Goal: Register for event/course

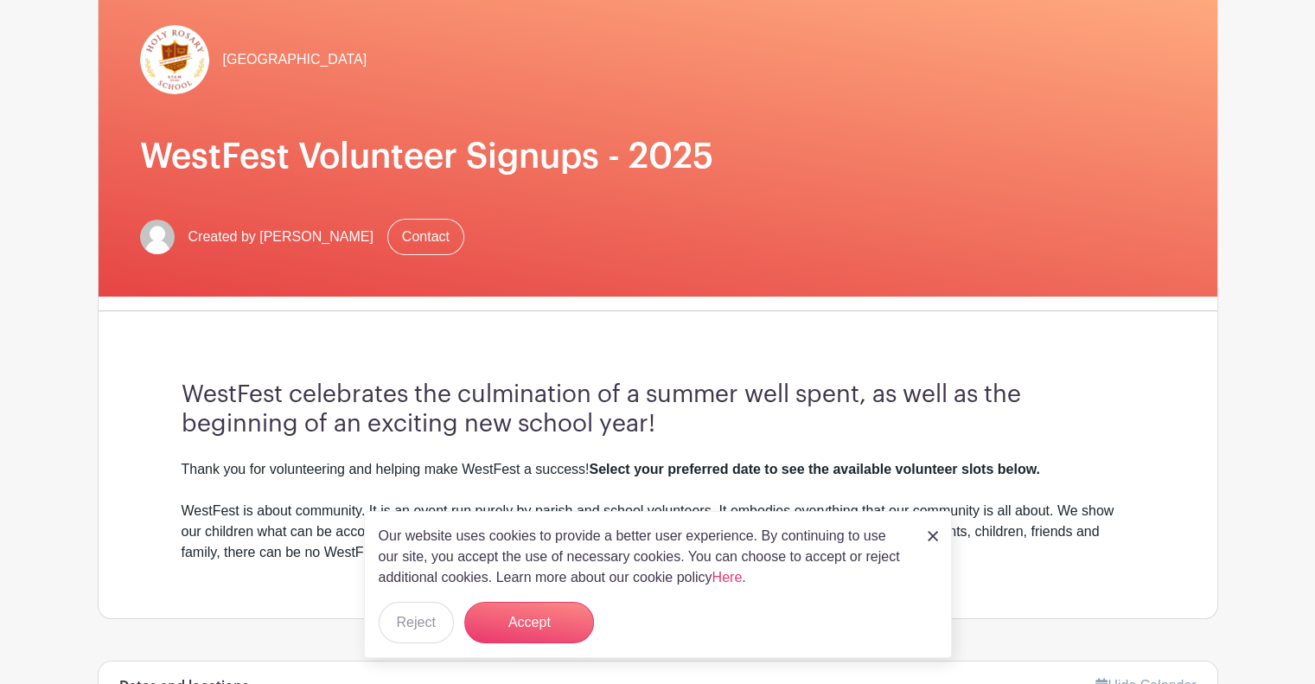
scroll to position [156, 0]
click at [511, 617] on button "Accept" at bounding box center [529, 622] width 130 height 41
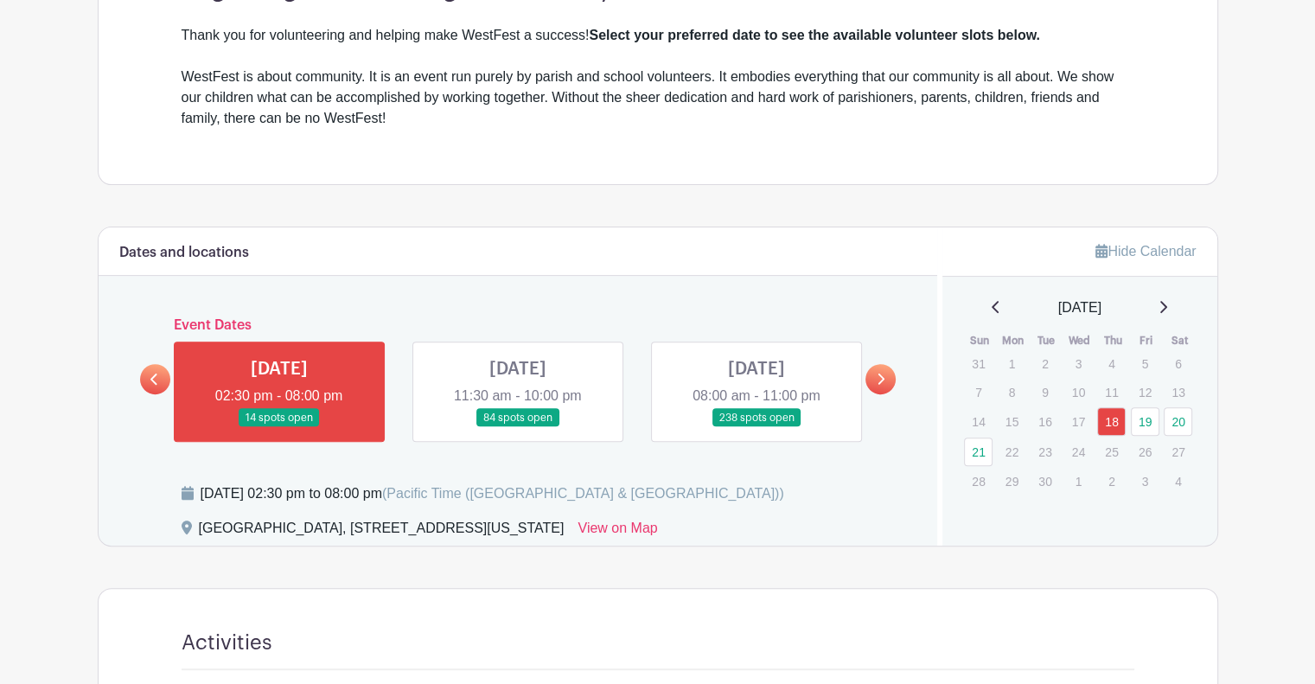
scroll to position [591, 0]
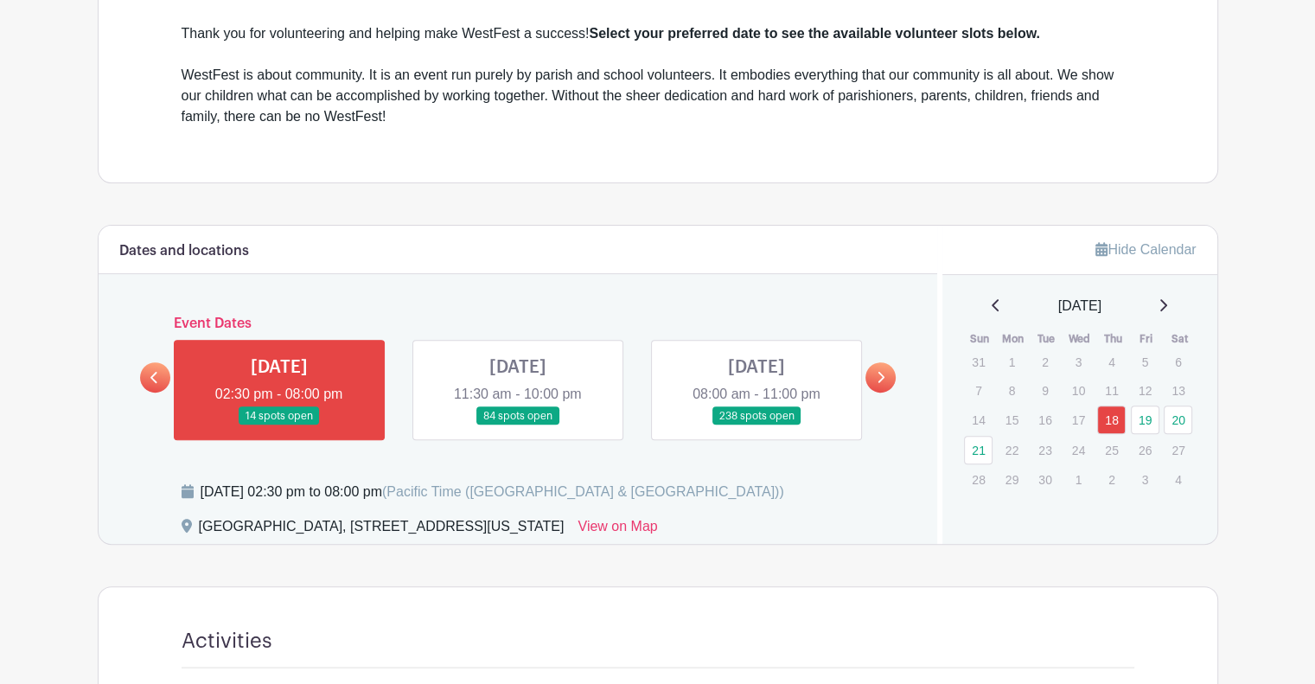
click at [518, 425] on link at bounding box center [518, 425] width 0 height 0
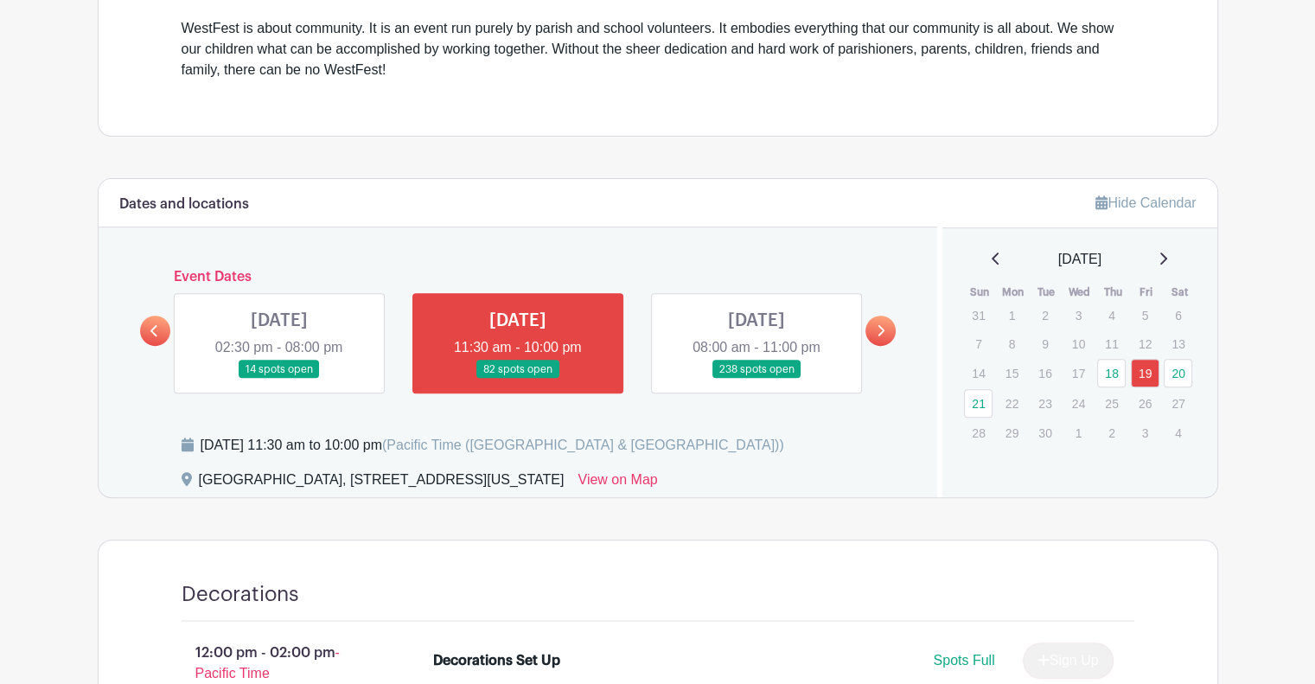
scroll to position [651, 0]
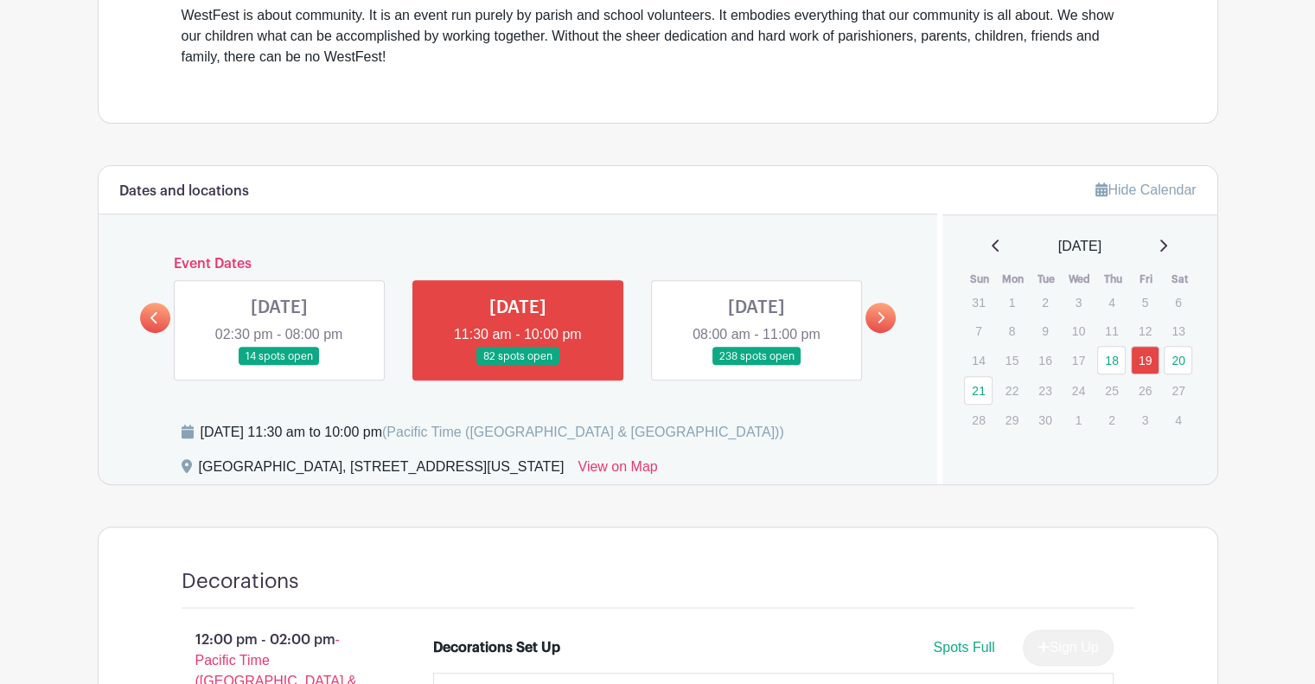
click at [279, 366] on link at bounding box center [279, 366] width 0 height 0
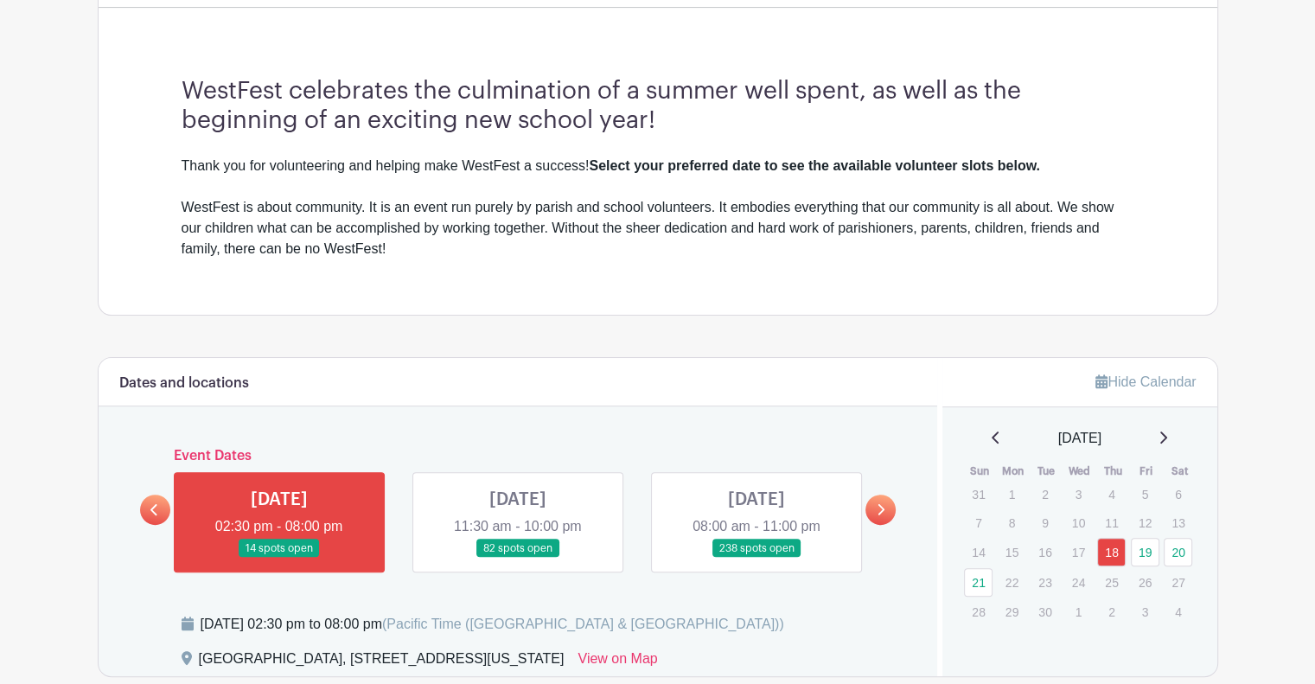
scroll to position [374, 0]
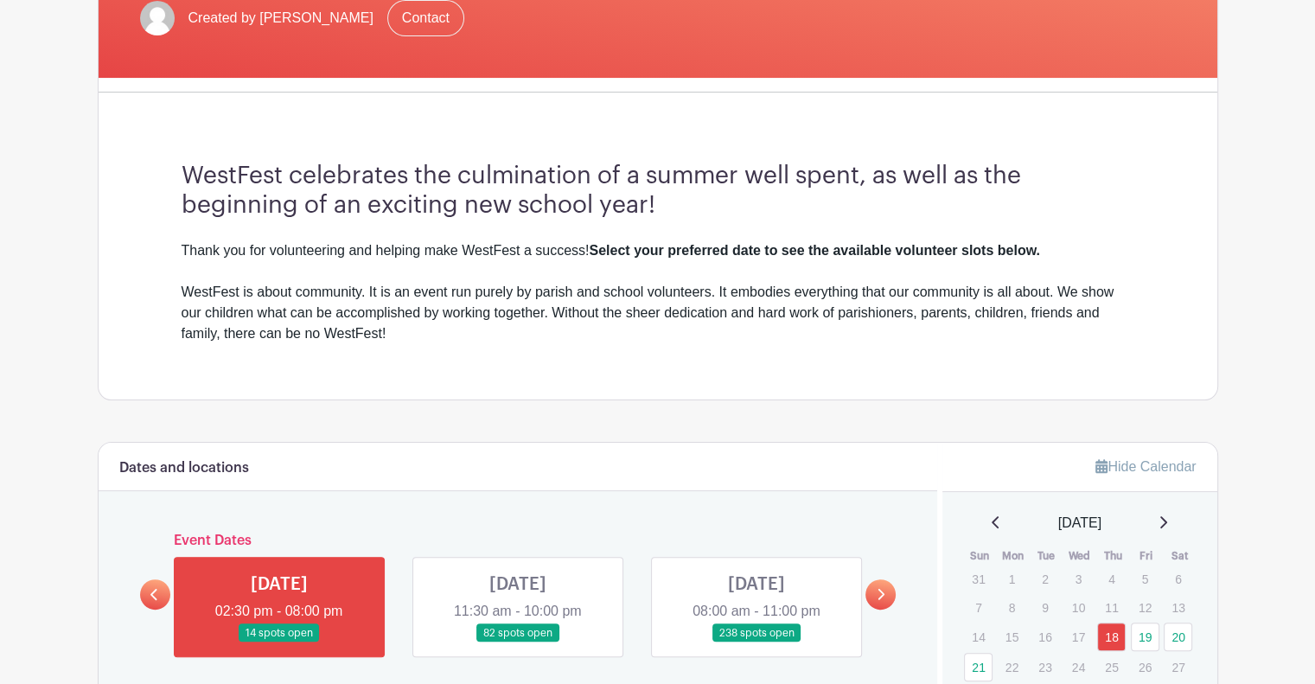
click at [756, 642] on link at bounding box center [756, 642] width 0 height 0
